Goal: Task Accomplishment & Management: Complete application form

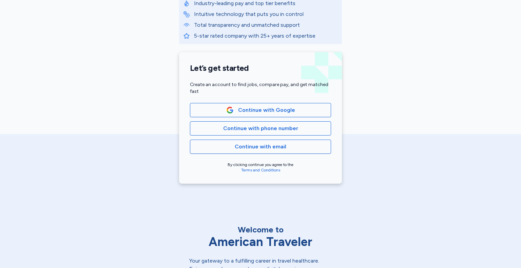
scroll to position [33, 0]
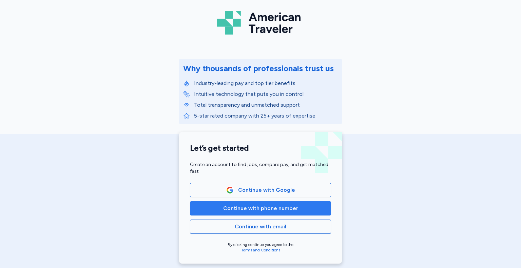
click at [251, 208] on span "Continue with phone number" at bounding box center [260, 209] width 75 height 8
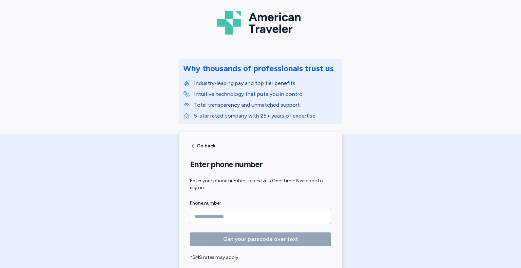
click at [248, 213] on input "Phone number" at bounding box center [260, 217] width 141 height 16
click at [231, 220] on input "Phone number" at bounding box center [260, 217] width 141 height 16
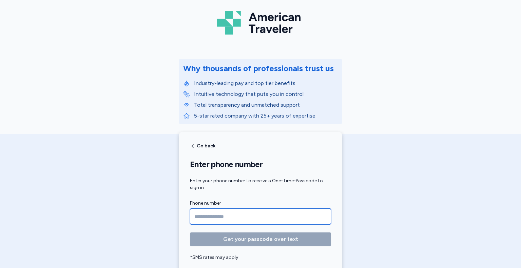
click at [197, 216] on input "Phone number" at bounding box center [260, 217] width 141 height 16
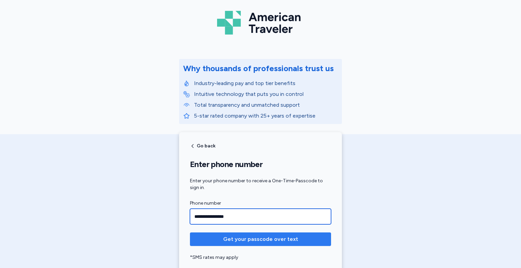
type input "**********"
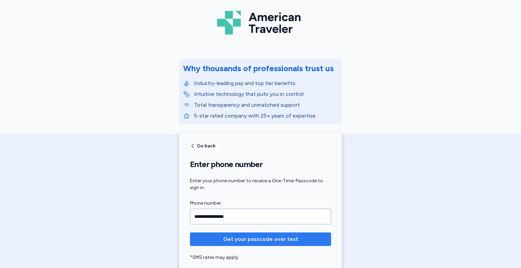
click at [254, 237] on span "Get your passcode over text" at bounding box center [260, 240] width 75 height 8
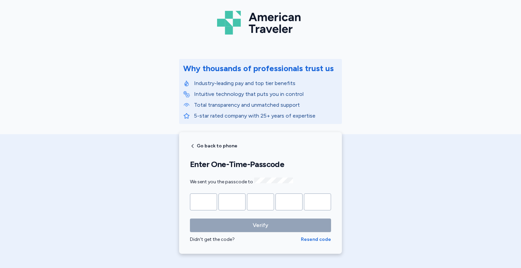
type input "*"
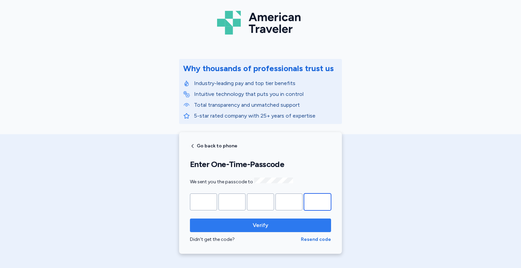
type input "*"
click at [248, 224] on span "Verify" at bounding box center [261, 226] width 130 height 8
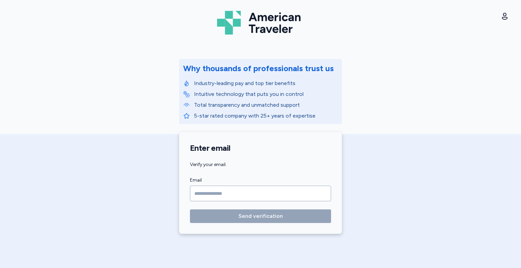
click at [252, 194] on input "Email" at bounding box center [260, 194] width 141 height 16
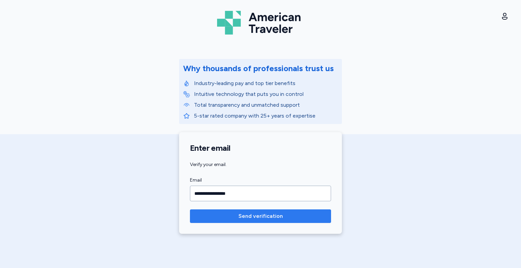
type input "**********"
click at [246, 217] on span "Send verification" at bounding box center [261, 216] width 44 height 8
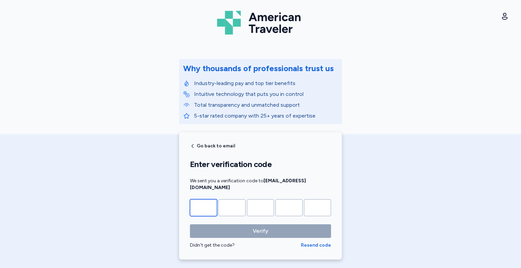
type input "*"
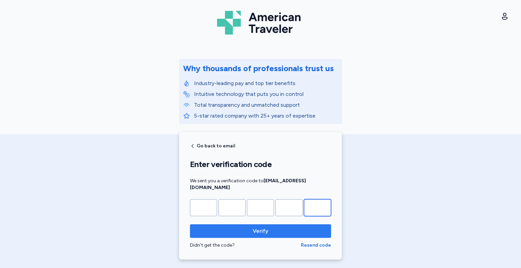
type input "*"
click at [257, 227] on span "Verify" at bounding box center [261, 231] width 16 height 8
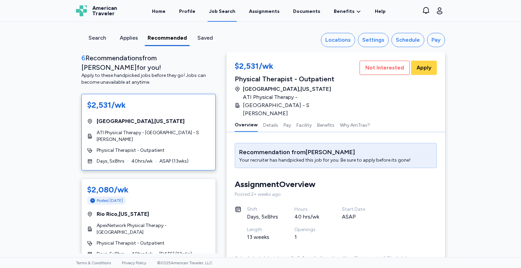
click at [97, 37] on div "Search" at bounding box center [97, 38] width 26 height 8
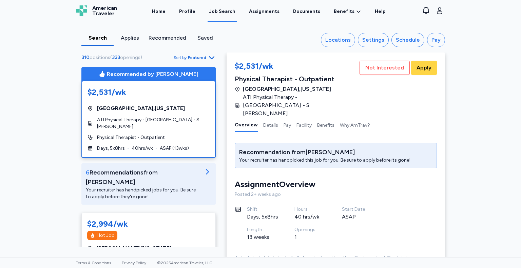
click at [104, 9] on span "American Traveler" at bounding box center [104, 10] width 25 height 11
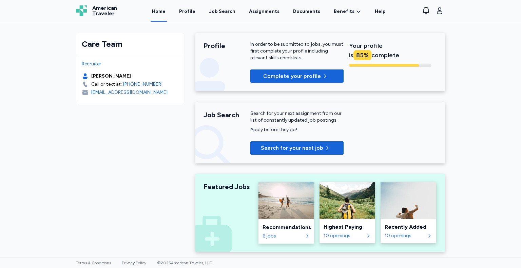
drag, startPoint x: 460, startPoint y: 2, endPoint x: 483, endPoint y: 61, distance: 63.4
click at [483, 61] on div "Care Team Recruiter Rachel Wheeler Call or text at: +1 (561) 210 6271 rwheeler@…" at bounding box center [260, 140] width 521 height 236
click at [194, 13] on link "Profile" at bounding box center [187, 11] width 19 height 21
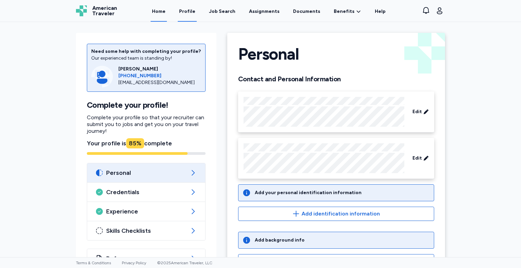
click at [165, 12] on link "Home" at bounding box center [159, 11] width 16 height 21
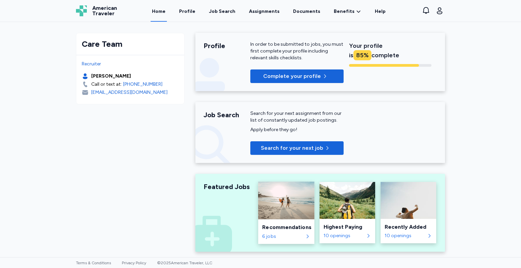
click at [283, 202] on img at bounding box center [286, 201] width 56 height 38
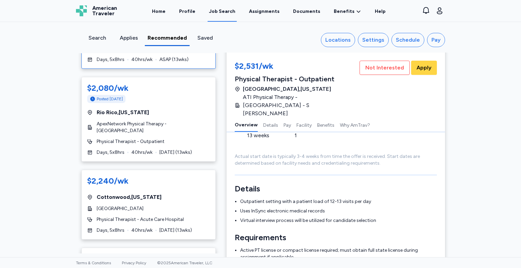
scroll to position [136, 0]
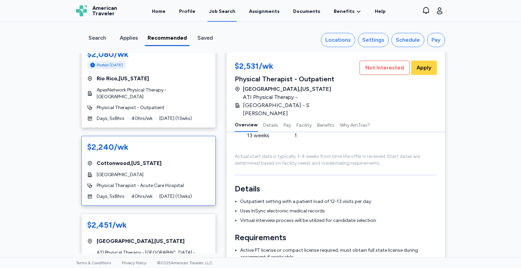
click at [106, 142] on div "$2,240/wk" at bounding box center [148, 147] width 123 height 11
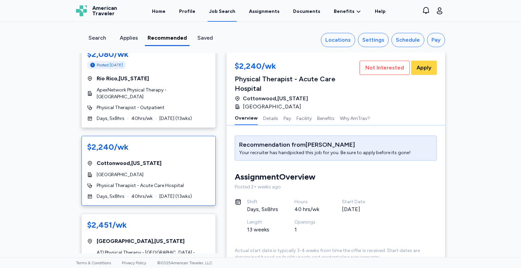
scroll to position [0, 0]
click at [270, 111] on button "Details" at bounding box center [270, 118] width 15 height 14
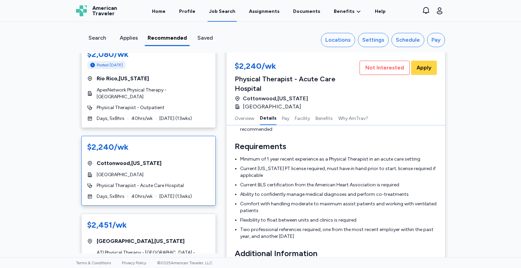
scroll to position [244, 0]
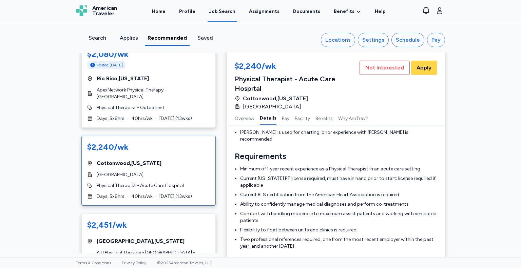
click at [112, 142] on div "$2,240/wk" at bounding box center [148, 147] width 123 height 11
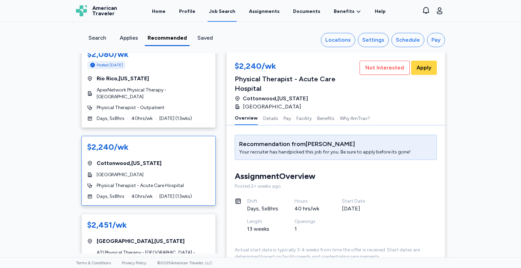
scroll to position [0, 0]
